Goal: Task Accomplishment & Management: Use online tool/utility

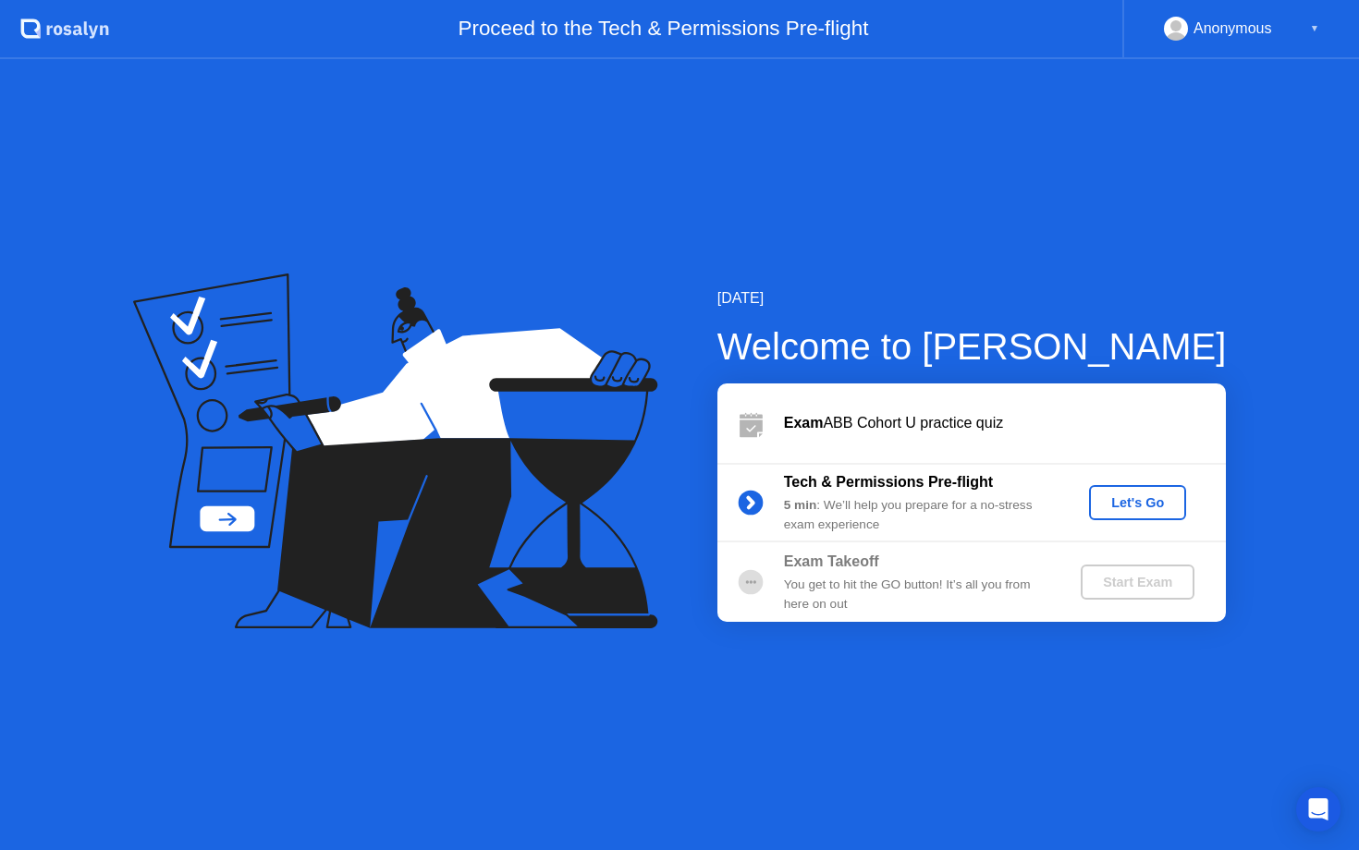
click at [1122, 514] on button "Let's Go" at bounding box center [1137, 502] width 97 height 35
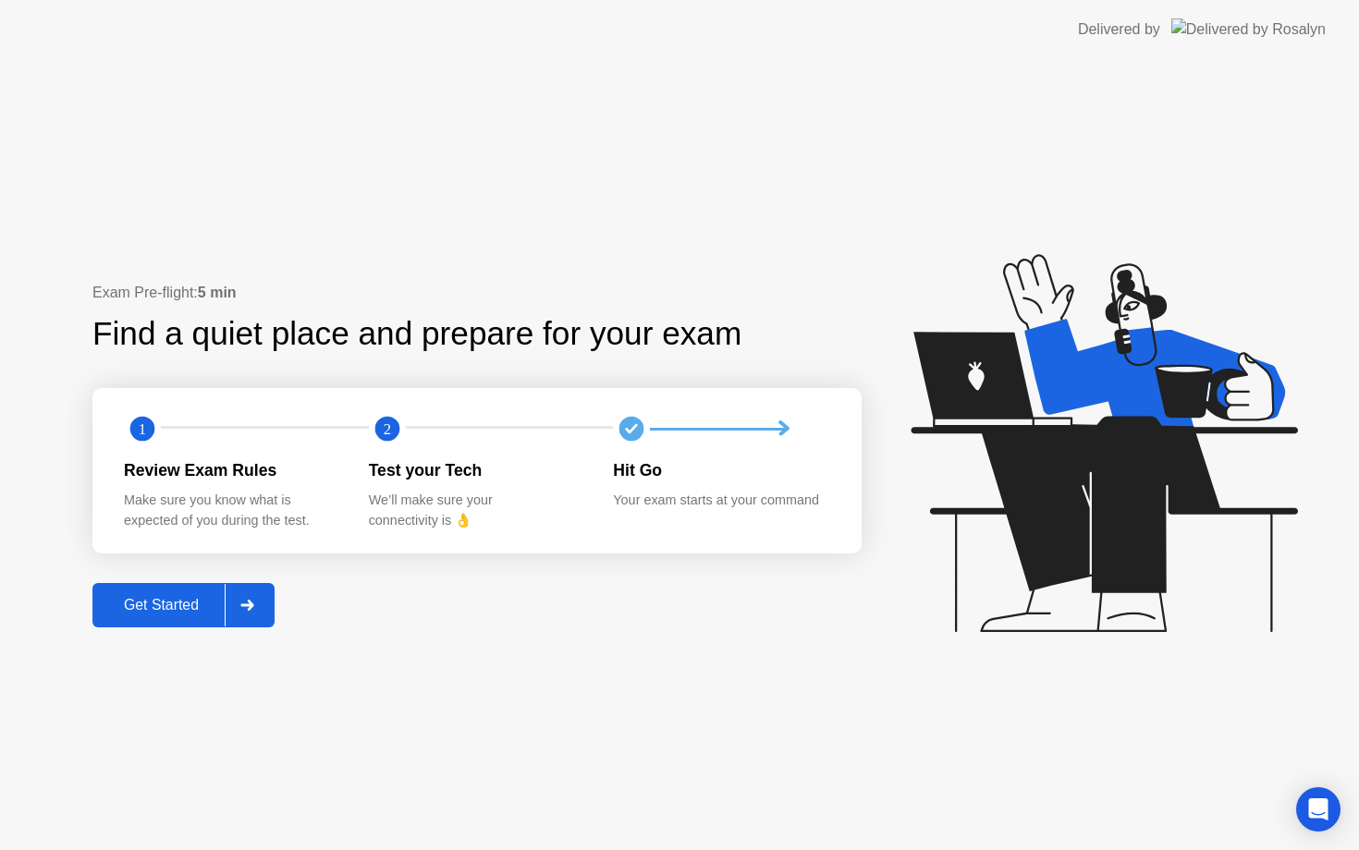
click at [166, 606] on div "Get Started" at bounding box center [161, 605] width 127 height 17
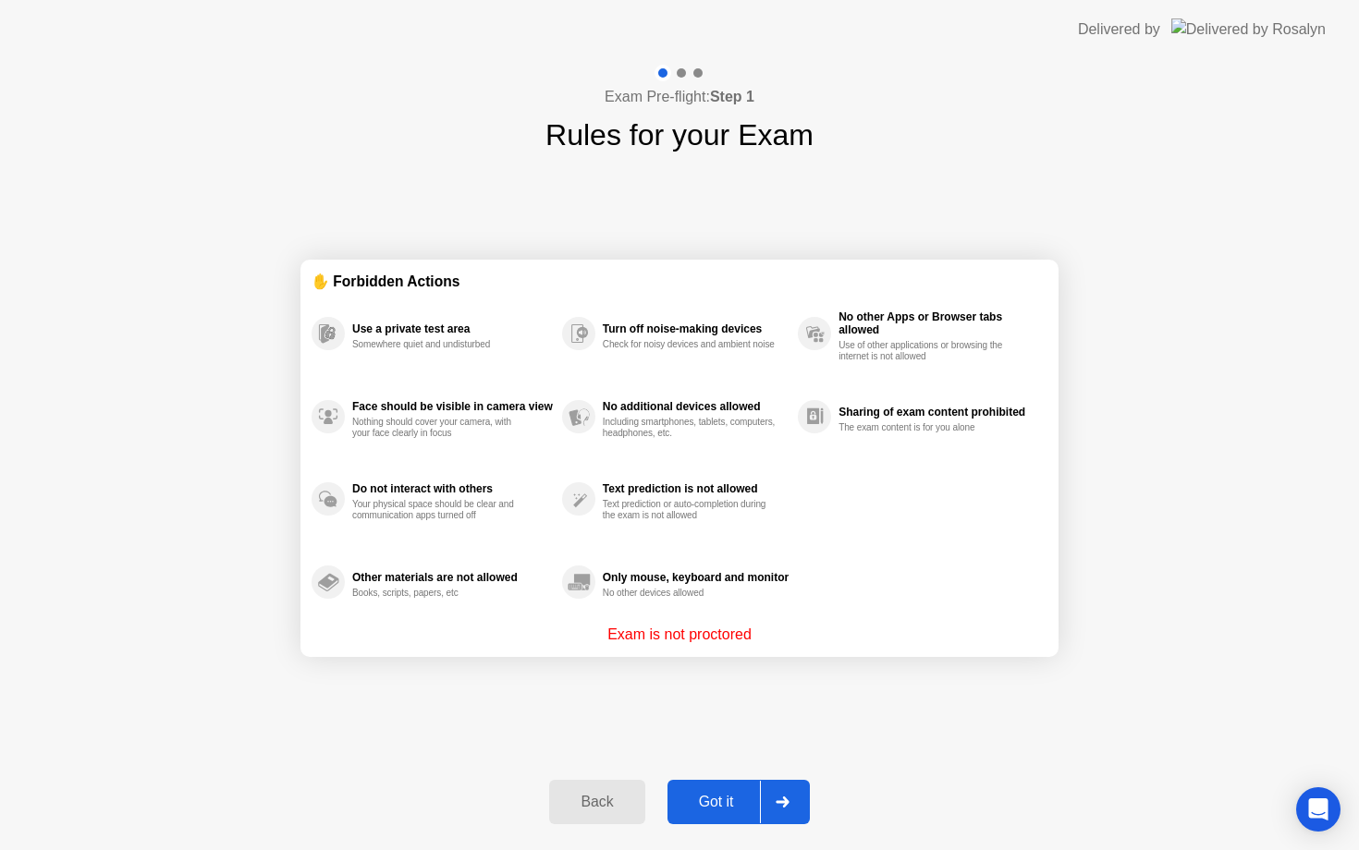
click at [726, 811] on div "Got it" at bounding box center [716, 802] width 87 height 17
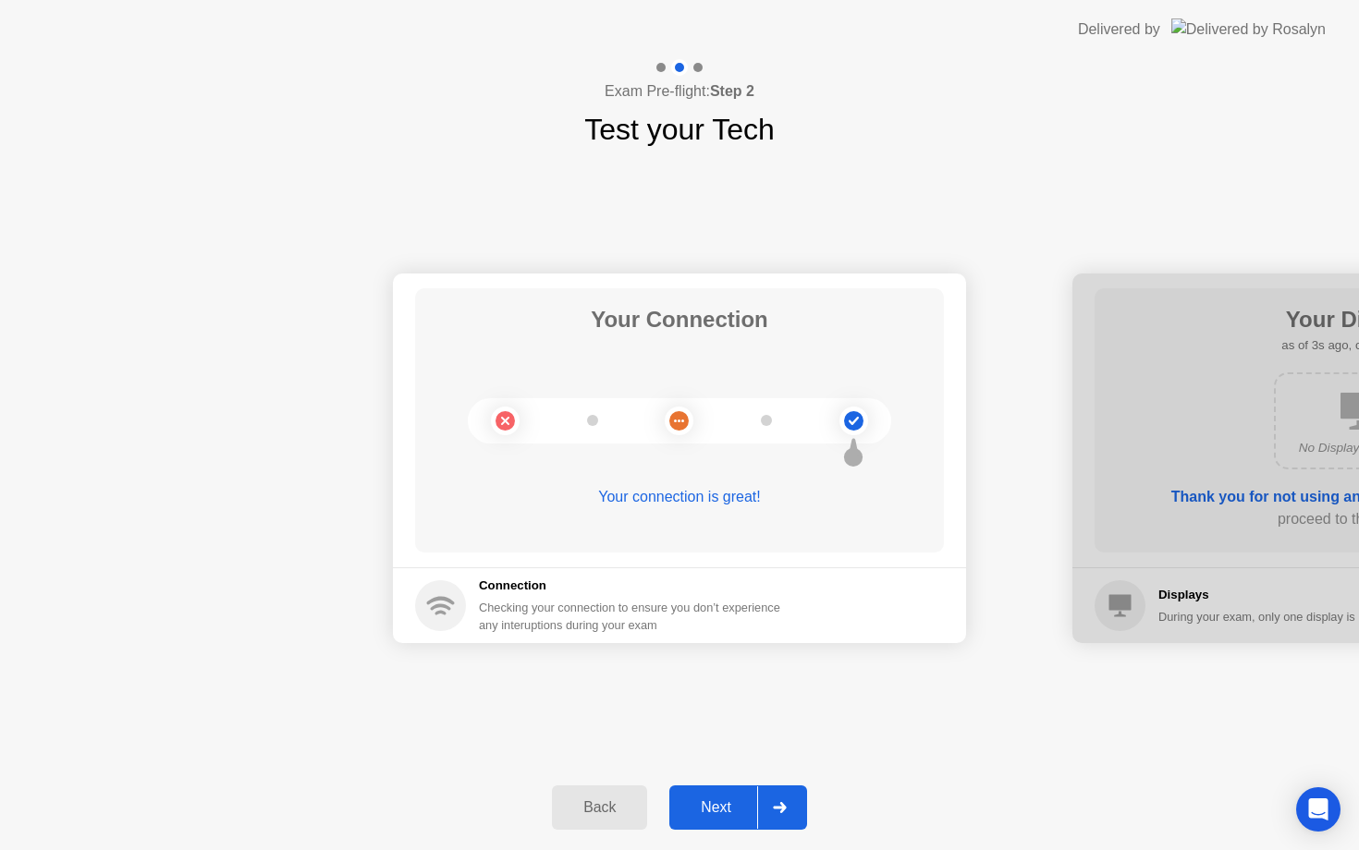
click at [759, 799] on div at bounding box center [779, 807] width 44 height 43
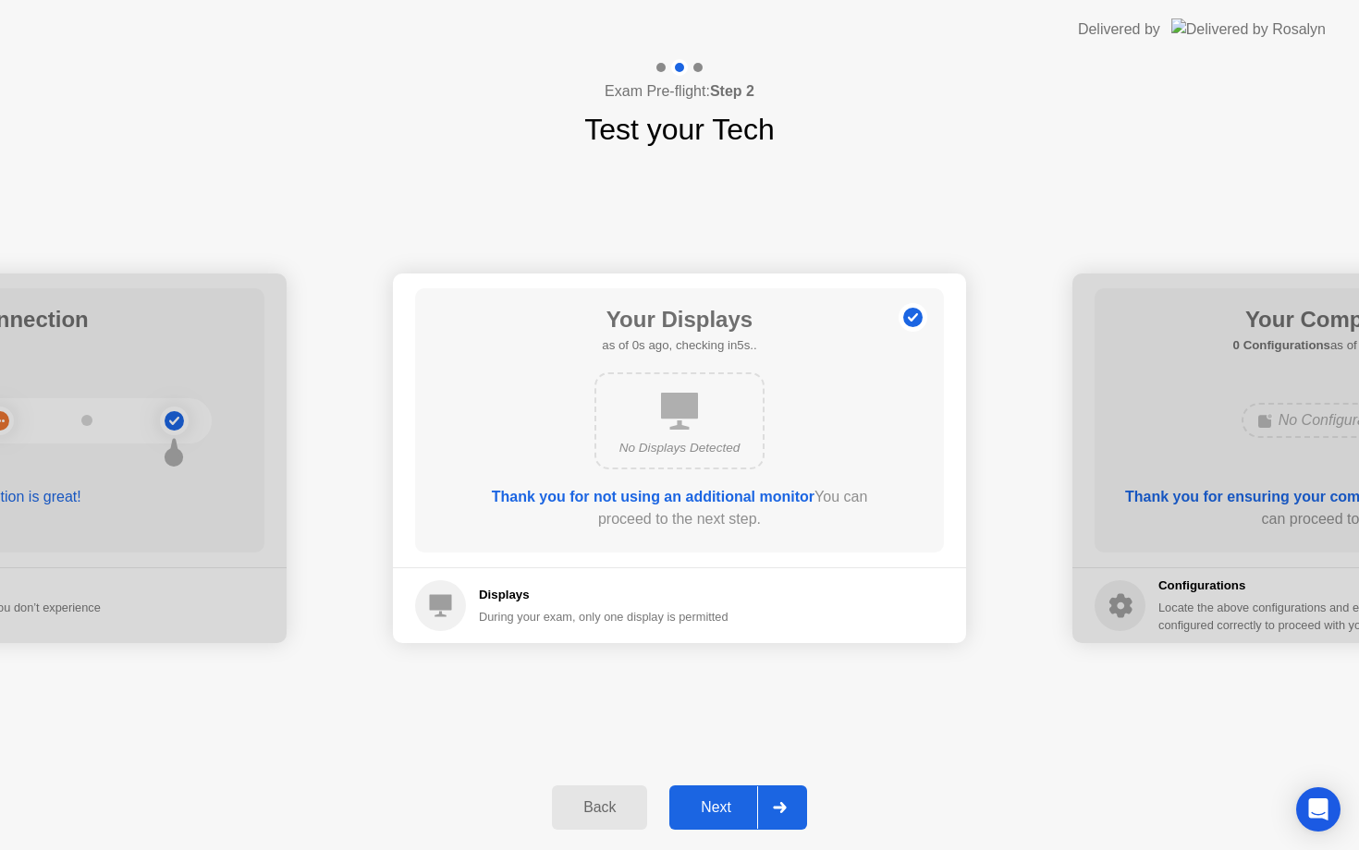
click at [774, 821] on div at bounding box center [779, 807] width 44 height 43
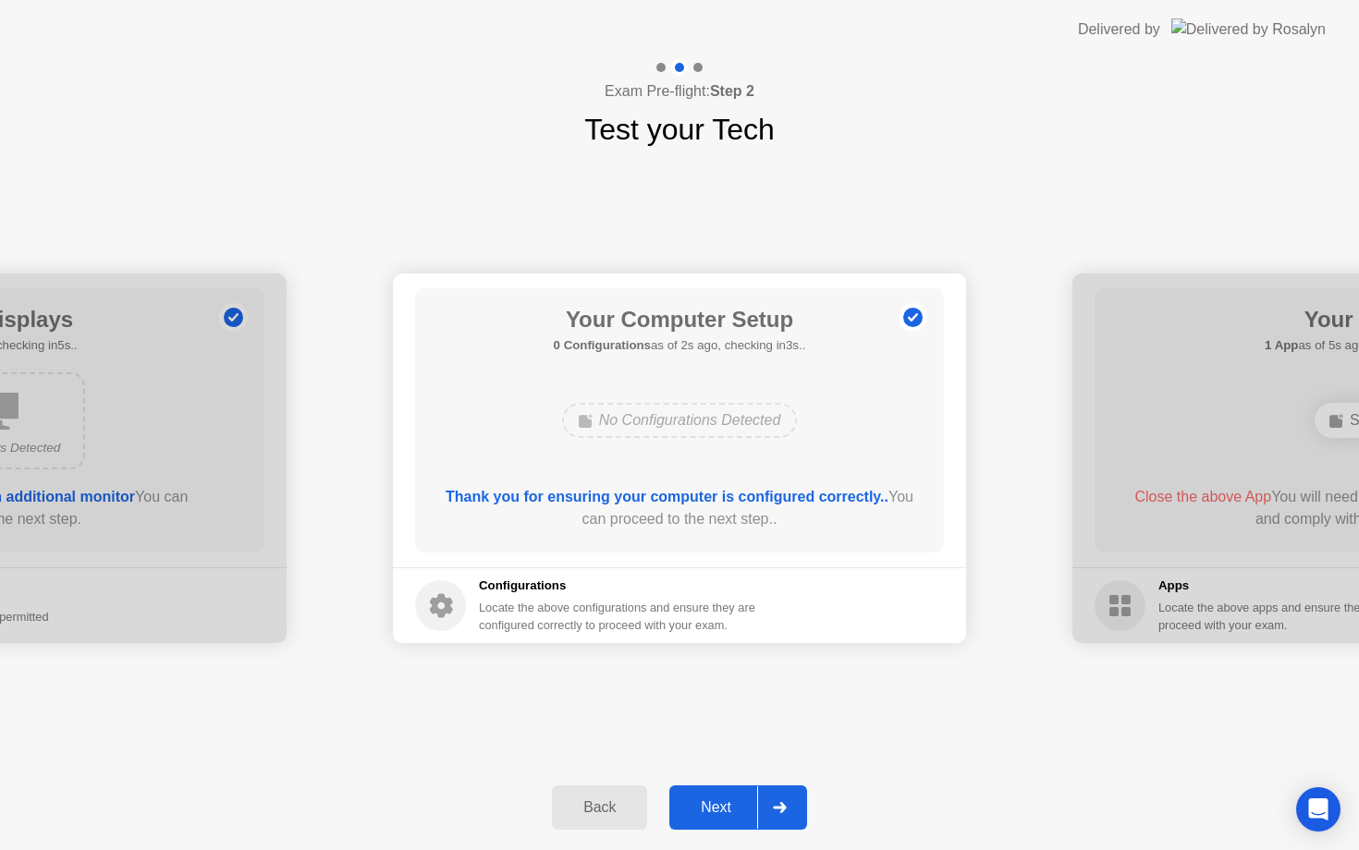
click at [777, 817] on div at bounding box center [779, 807] width 44 height 43
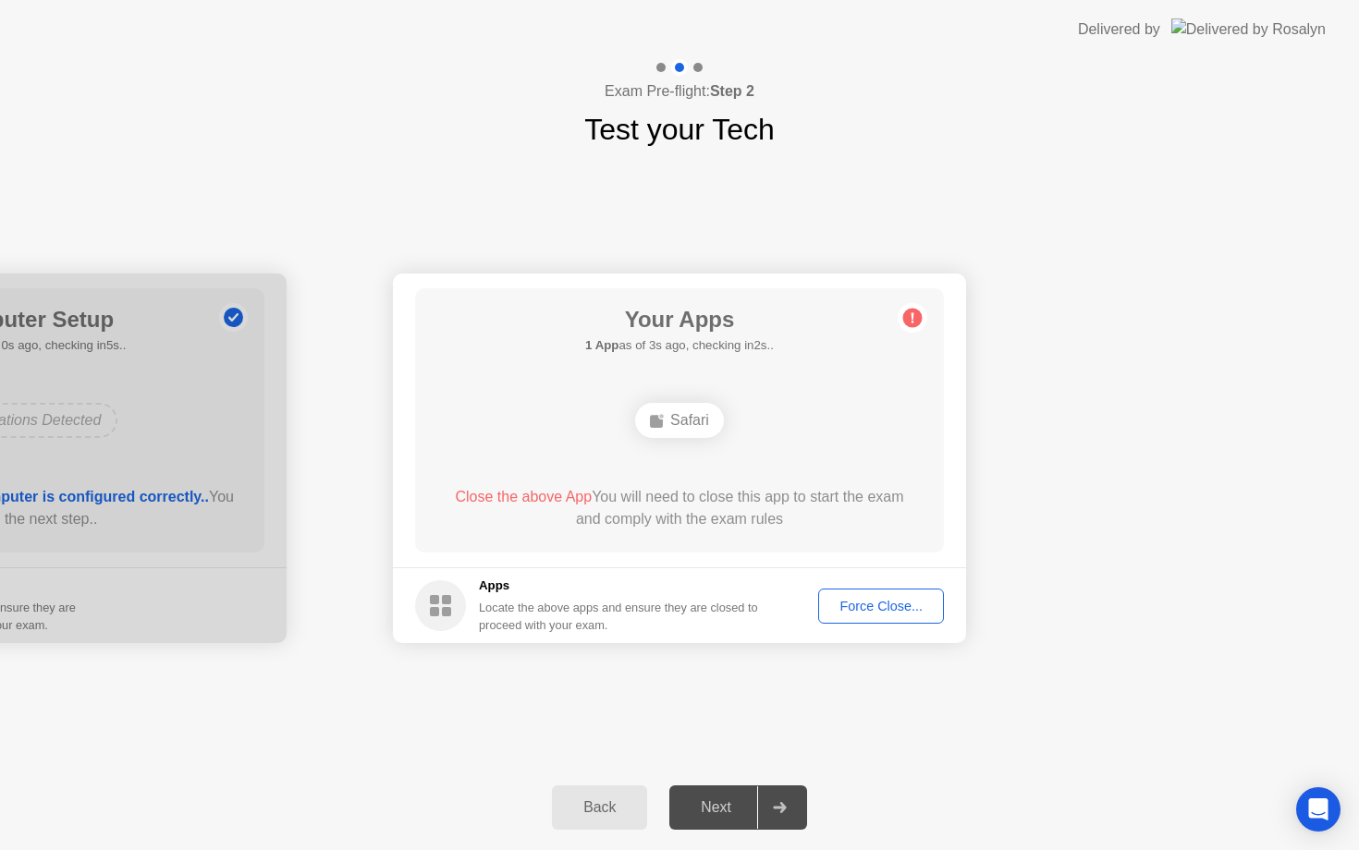
click at [853, 616] on button "Force Close..." at bounding box center [881, 606] width 126 height 35
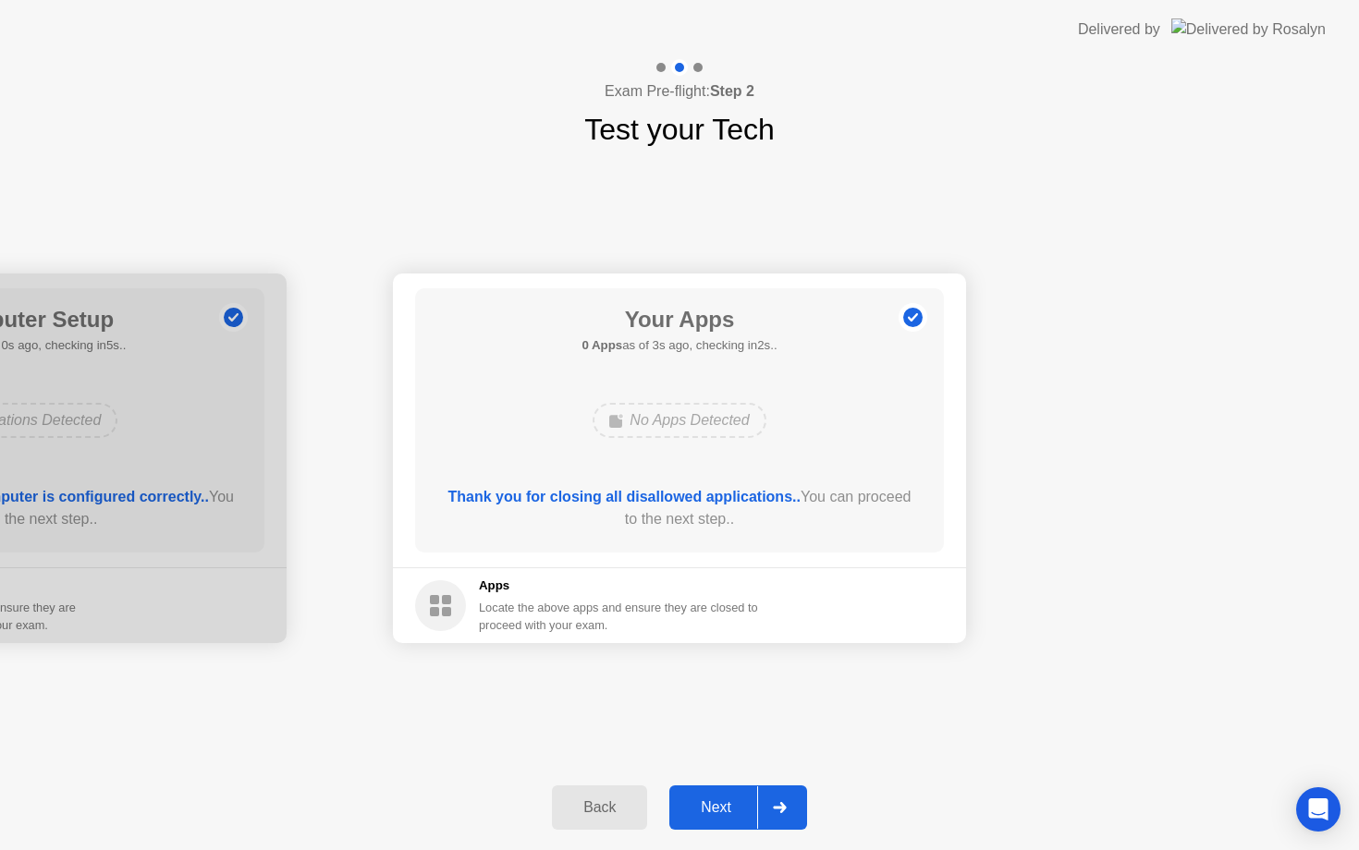
click at [776, 804] on icon at bounding box center [780, 807] width 14 height 11
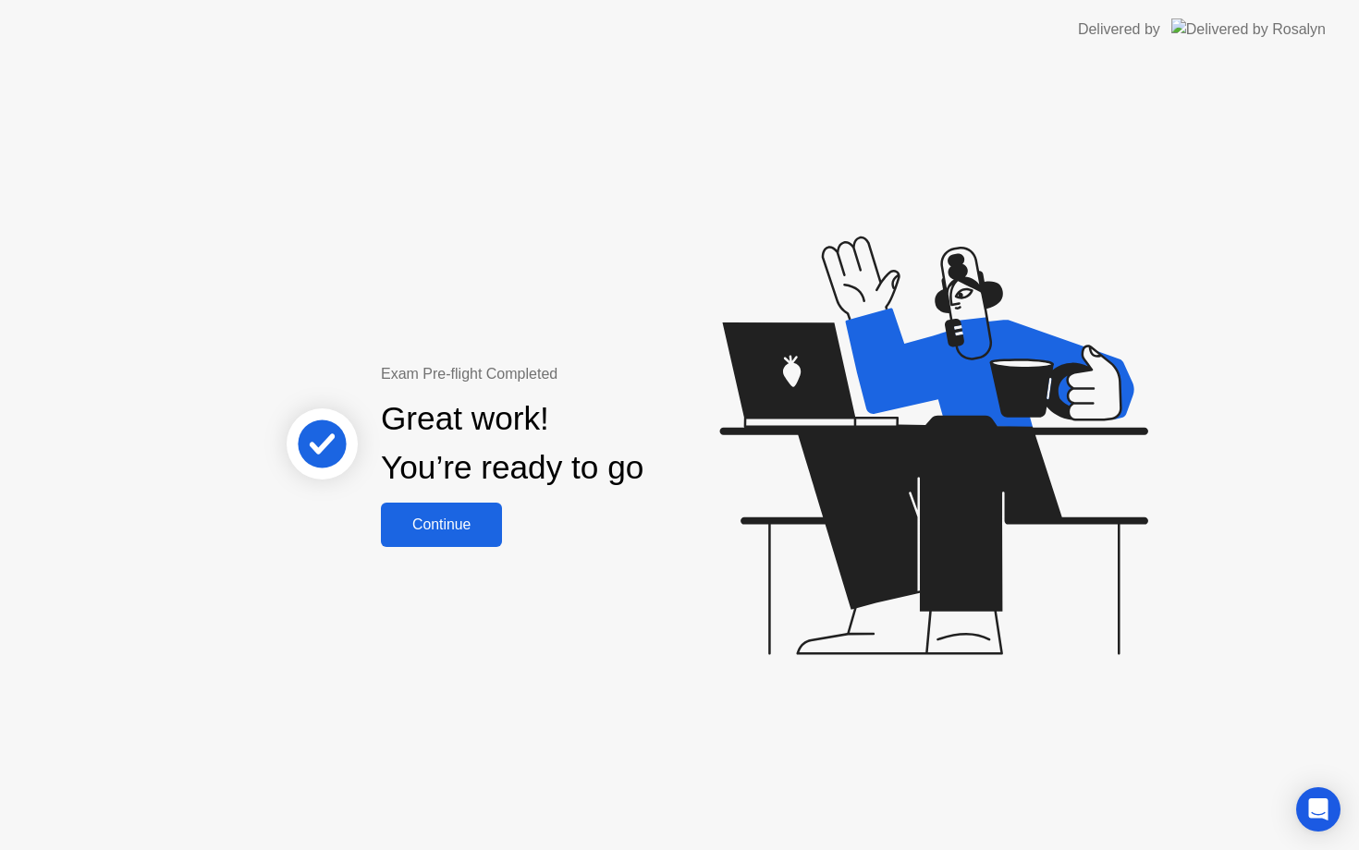
click at [444, 521] on div "Continue" at bounding box center [441, 525] width 110 height 17
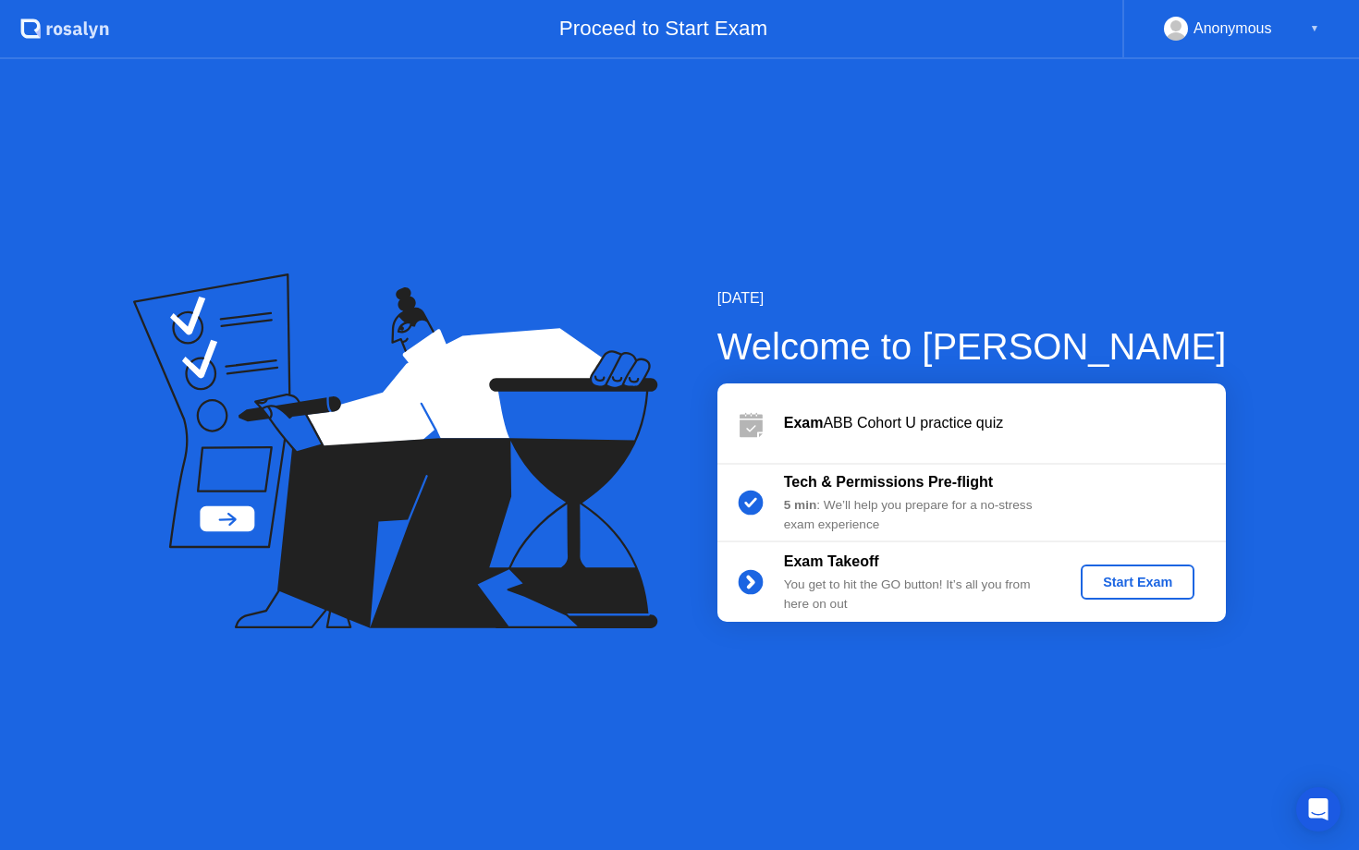
click at [1133, 594] on button "Start Exam" at bounding box center [1137, 582] width 114 height 35
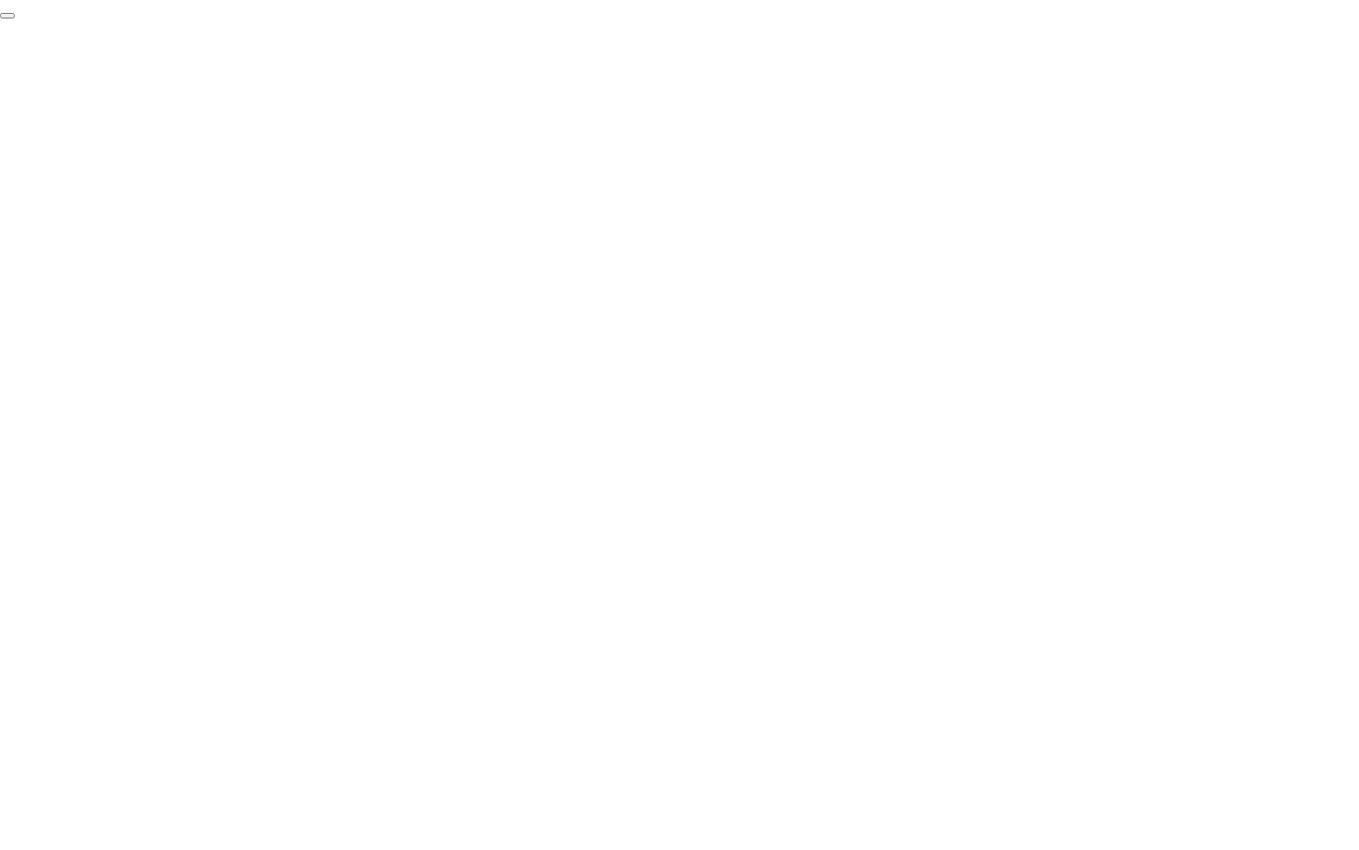
click at [15, 18] on button "End Proctoring Session" at bounding box center [7, 16] width 15 height 6
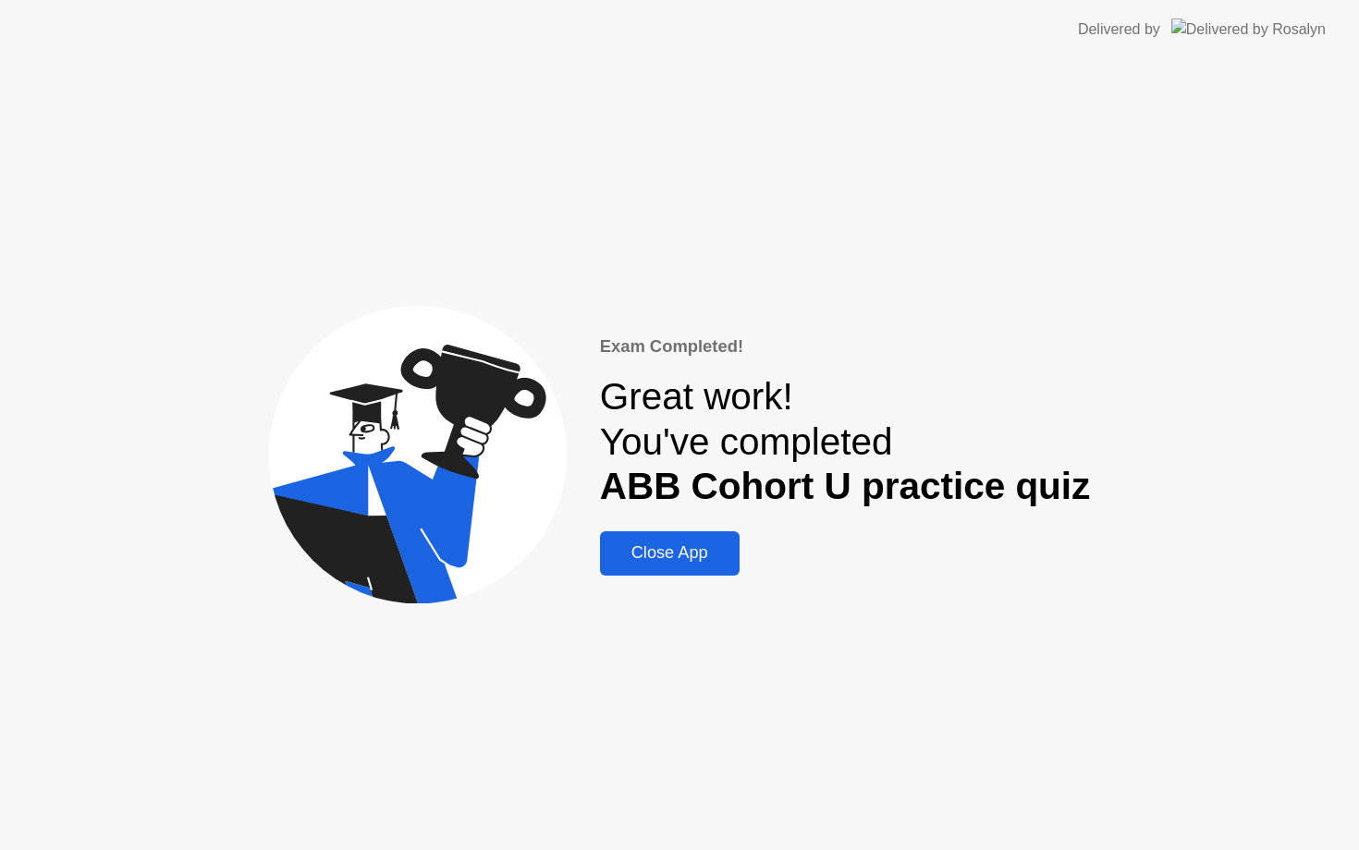
click at [700, 545] on div "Close App" at bounding box center [669, 552] width 128 height 19
